Goal: Find specific page/section: Find specific page/section

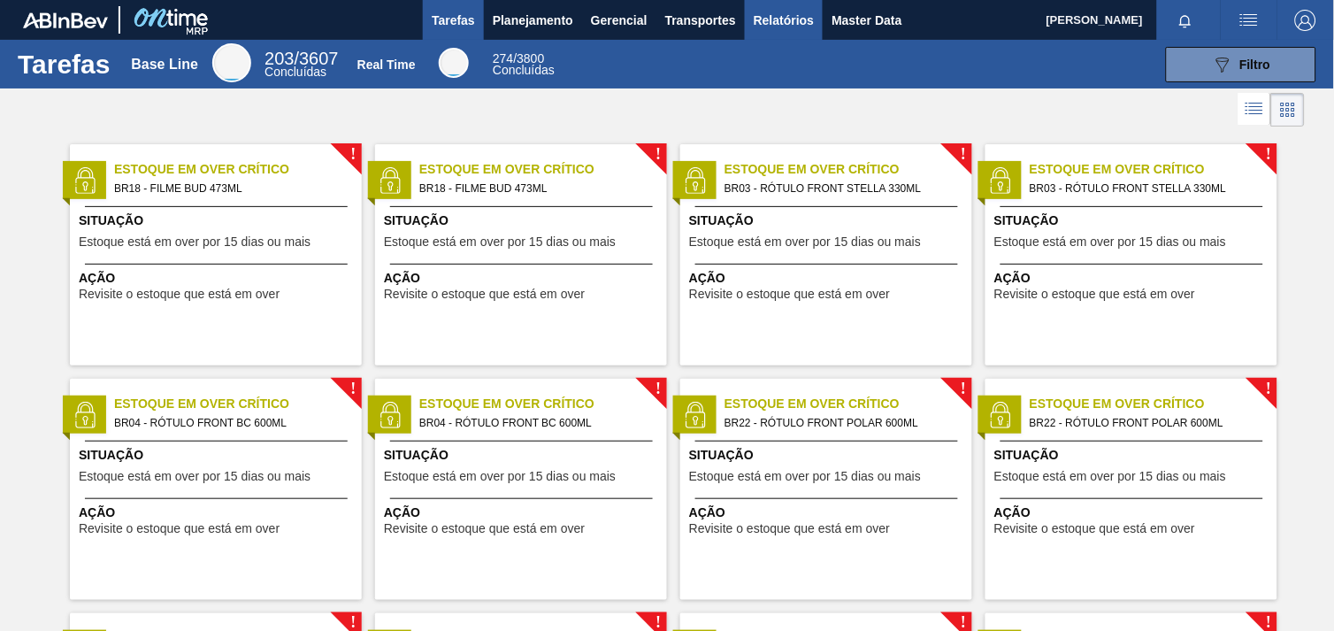
click at [775, 16] on span "Relatórios" at bounding box center [784, 20] width 60 height 21
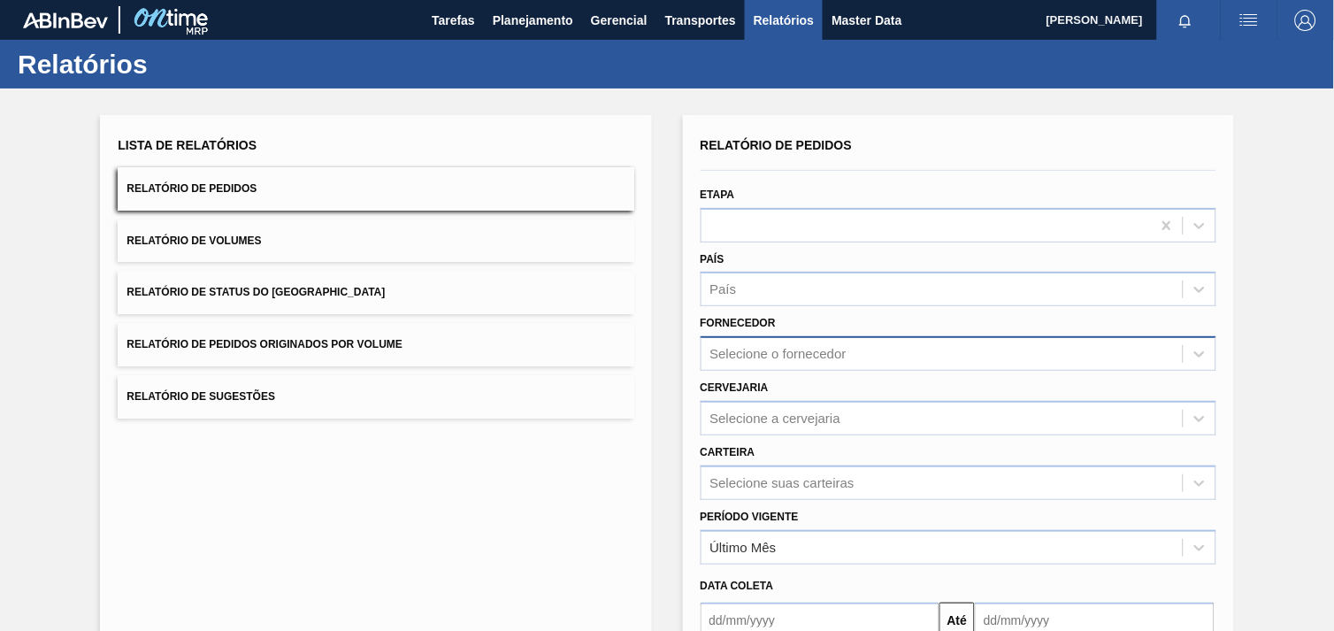
click at [809, 354] on div "Selecione o fornecedor" at bounding box center [941, 354] width 481 height 26
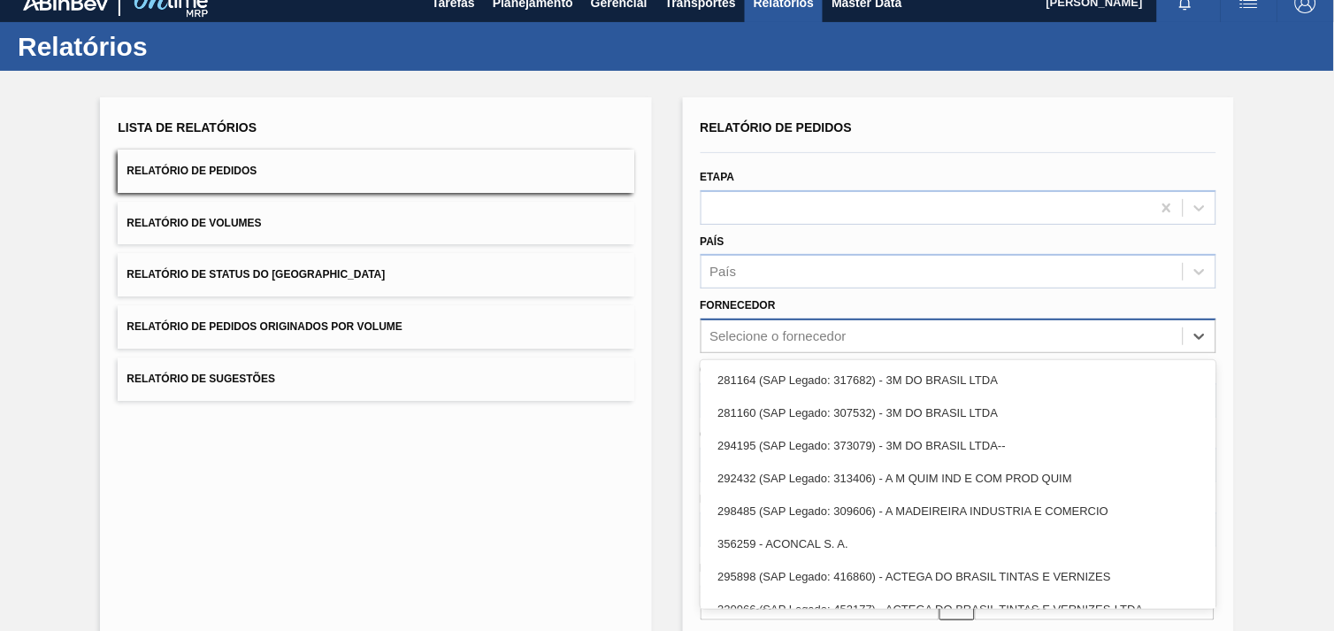
scroll to position [18, 0]
paste input "242732"
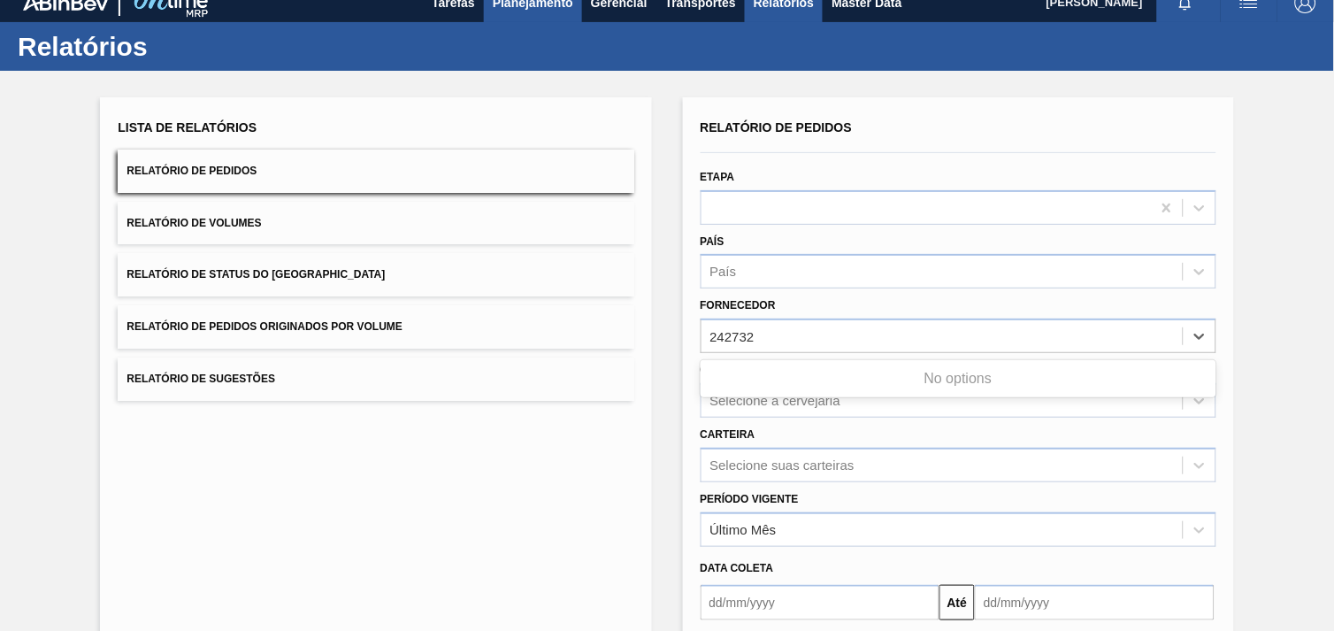
type input "242732"
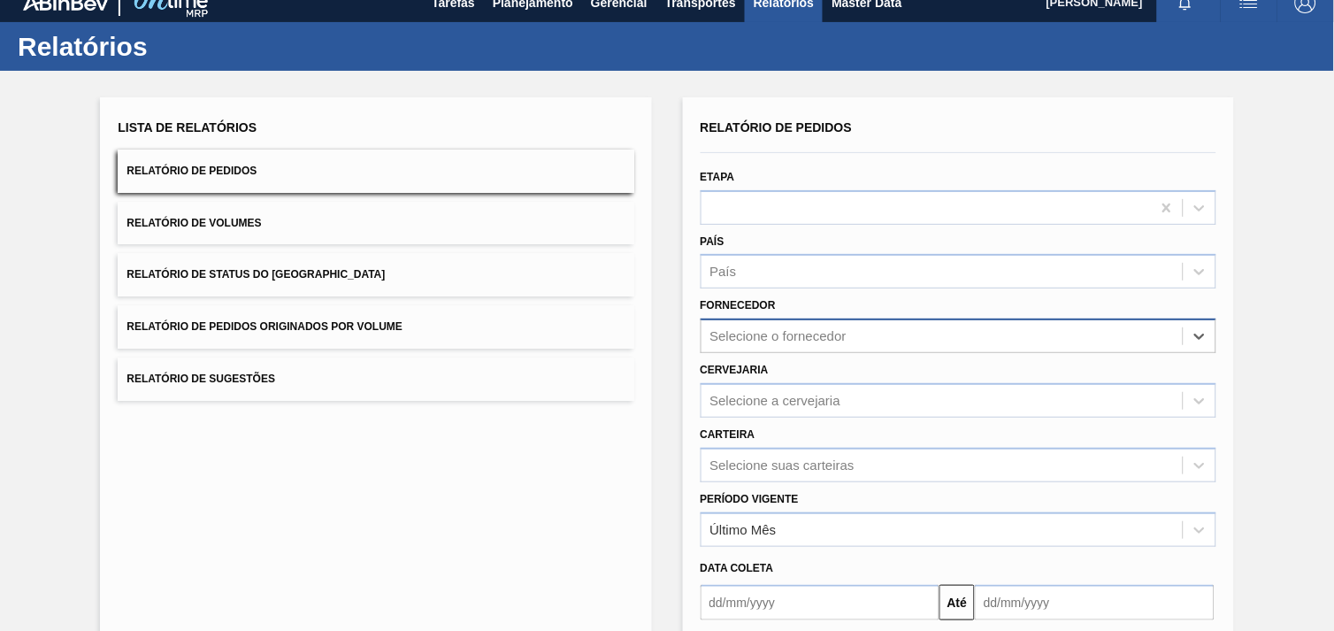
click at [763, 325] on div "Selecione o fornecedor" at bounding box center [941, 337] width 481 height 26
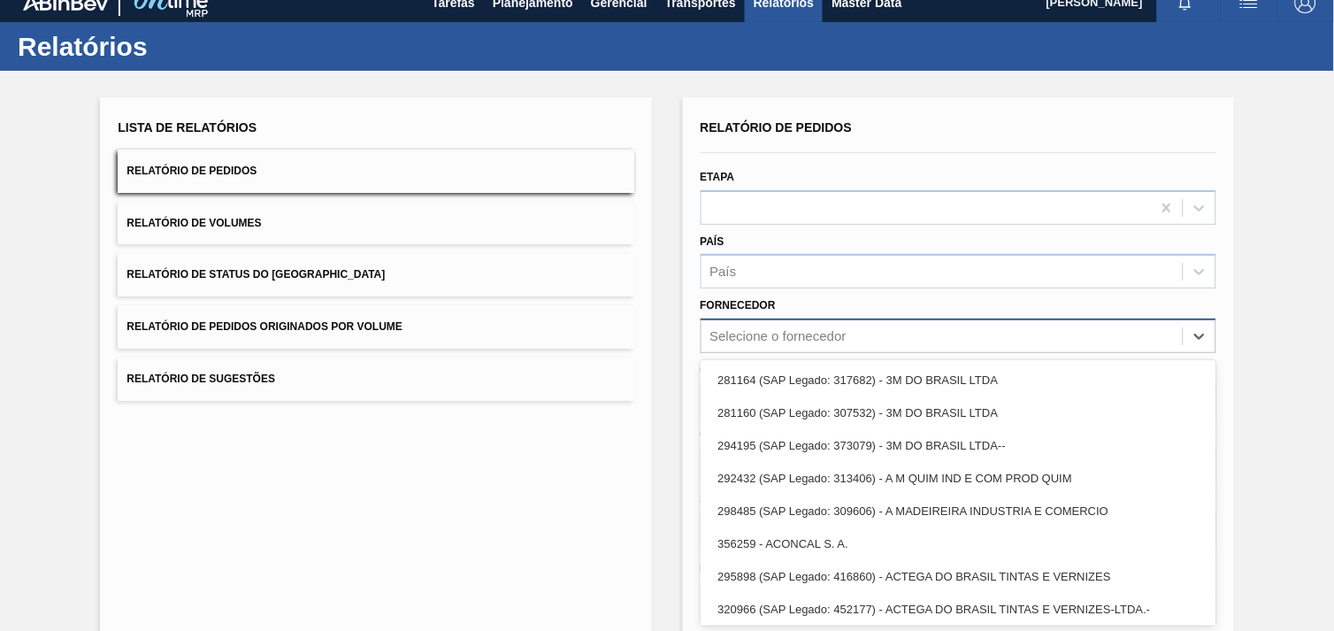
paste input "242732"
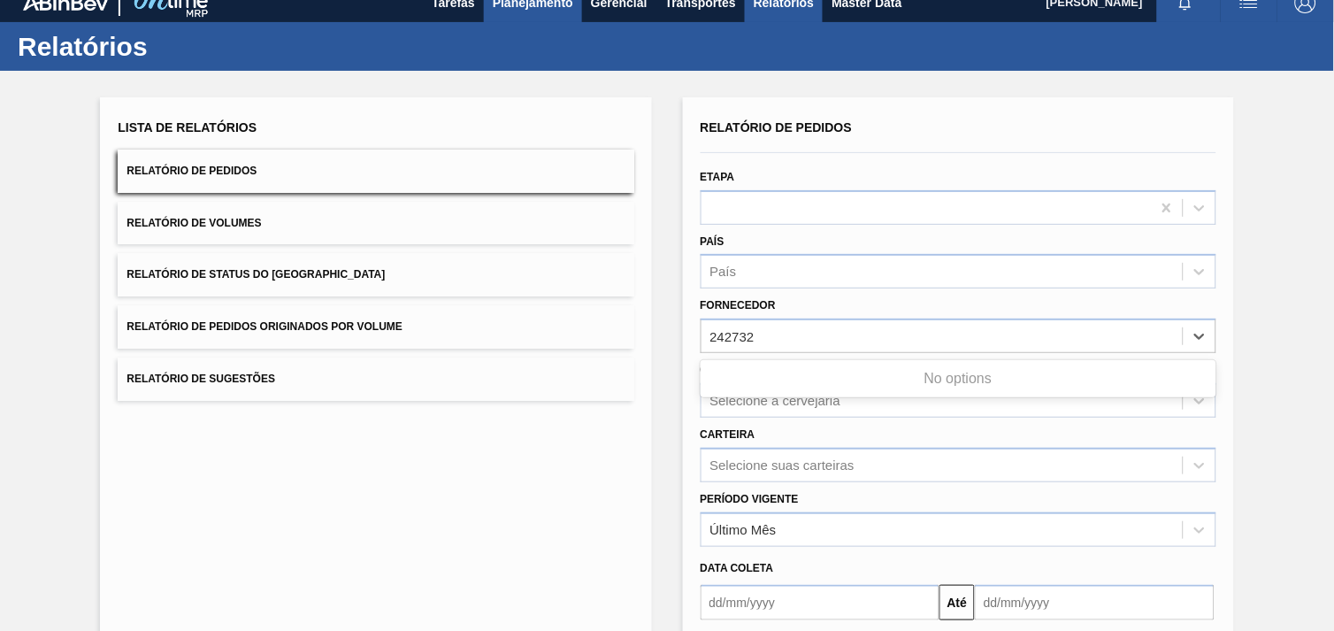
type input "242732"
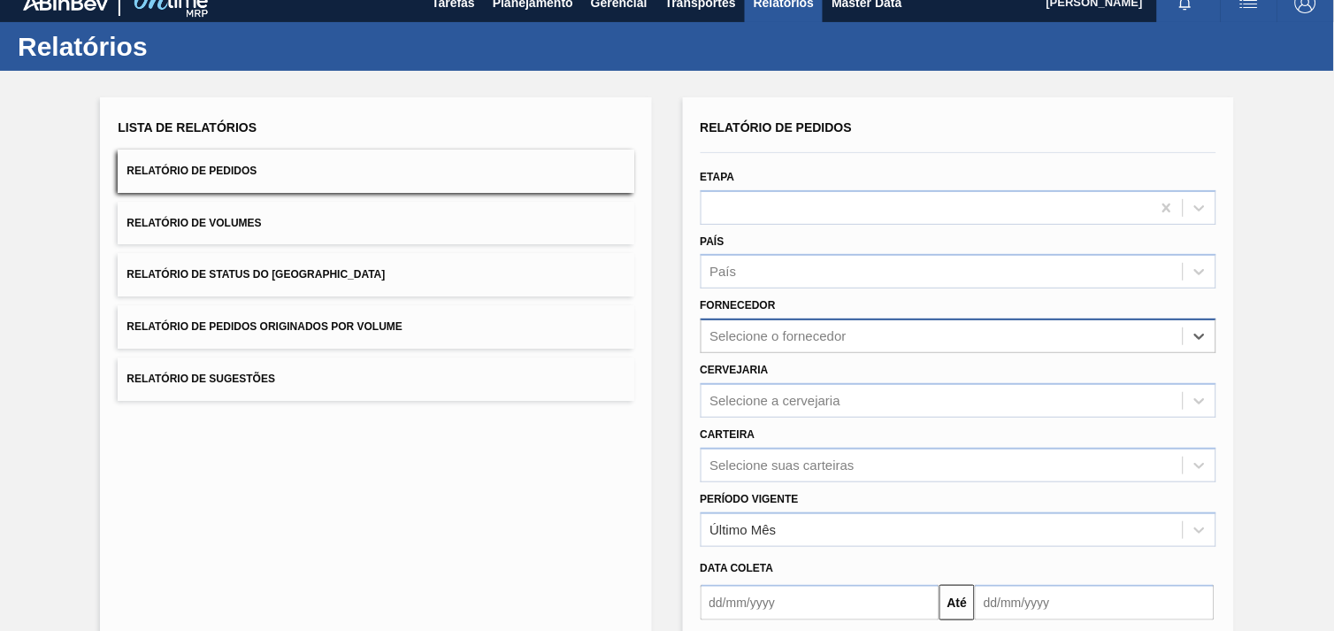
click at [830, 339] on div "Selecione o fornecedor" at bounding box center [778, 336] width 136 height 15
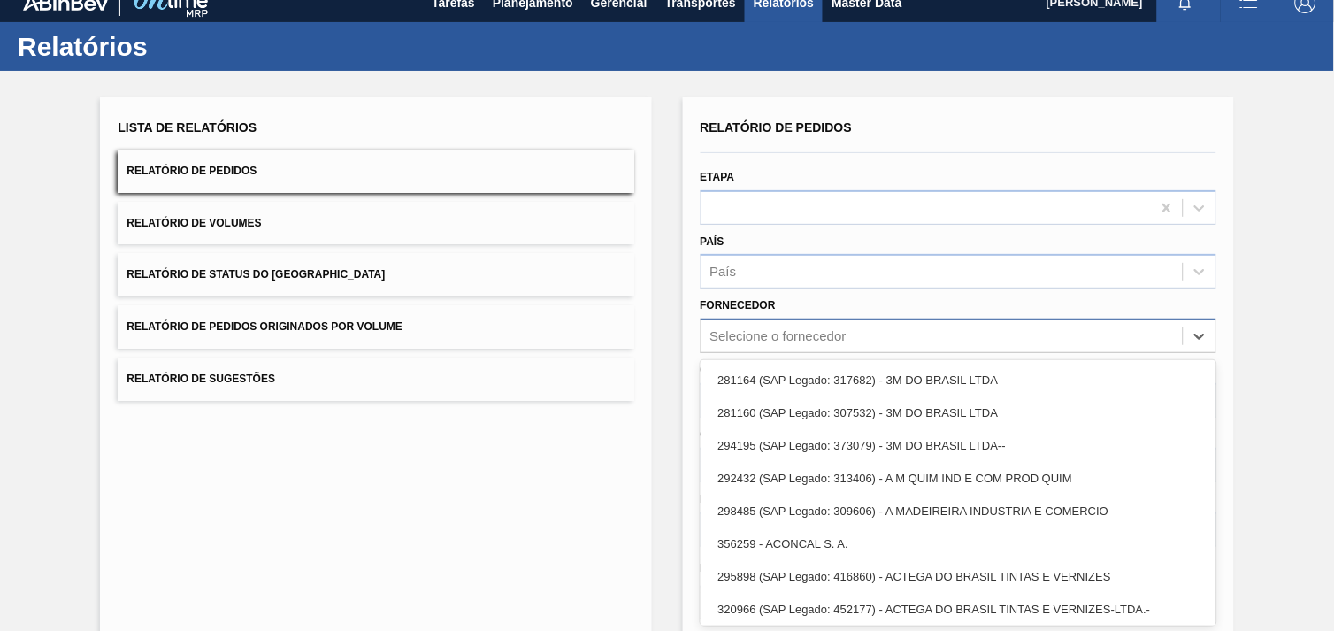
paste input "295233"
type input "295233"
